Goal: Navigation & Orientation: Find specific page/section

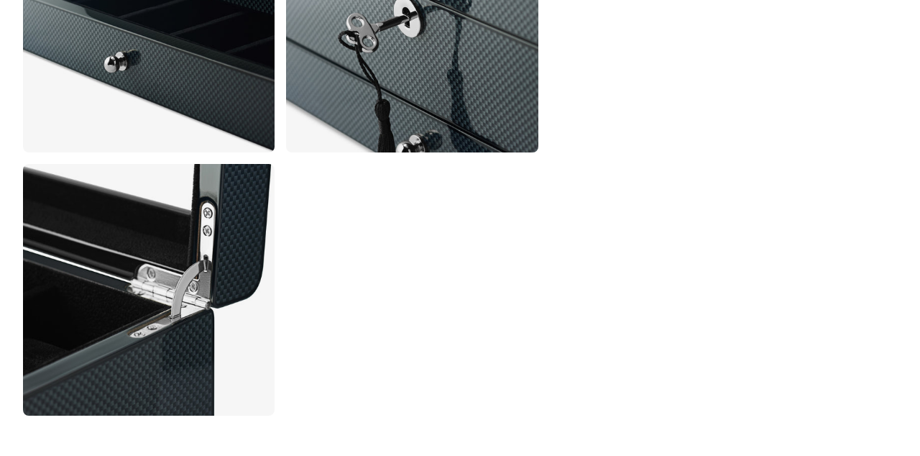
scroll to position [1068, 0]
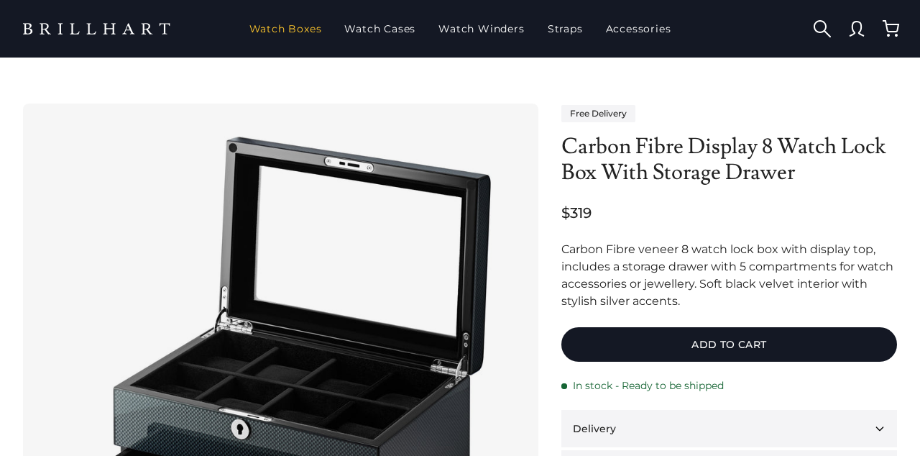
click at [251, 26] on link "Watch Boxes" at bounding box center [286, 28] width 84 height 37
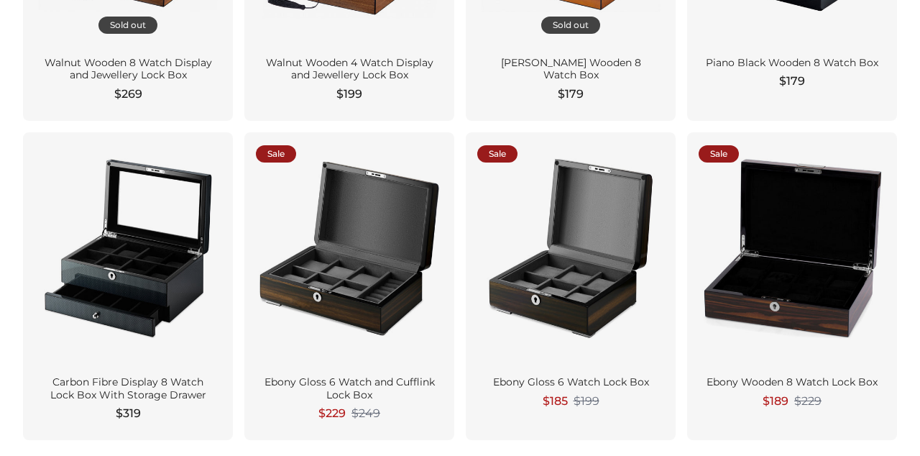
scroll to position [1655, 0]
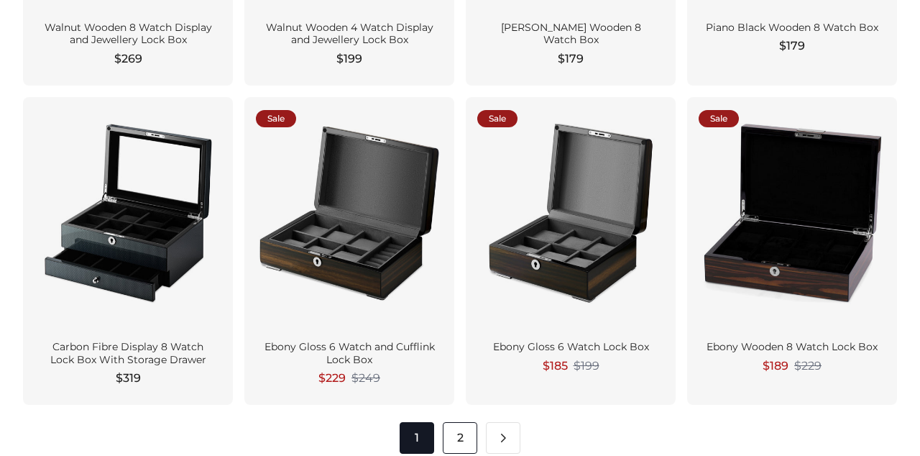
scroll to position [1723, 0]
